Goal: Find specific page/section: Find specific page/section

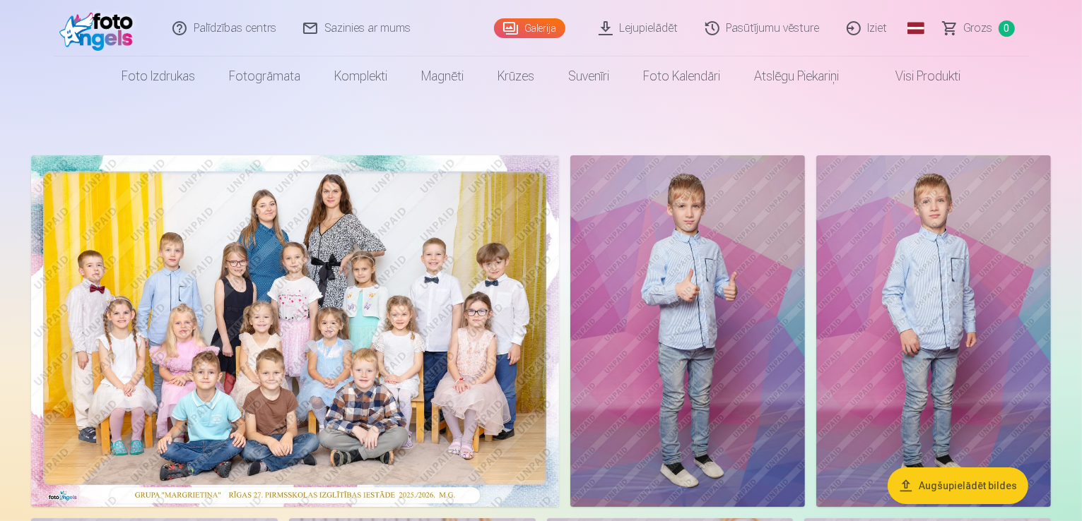
click at [880, 31] on link "Iziet" at bounding box center [868, 28] width 68 height 57
